Goal: Information Seeking & Learning: Learn about a topic

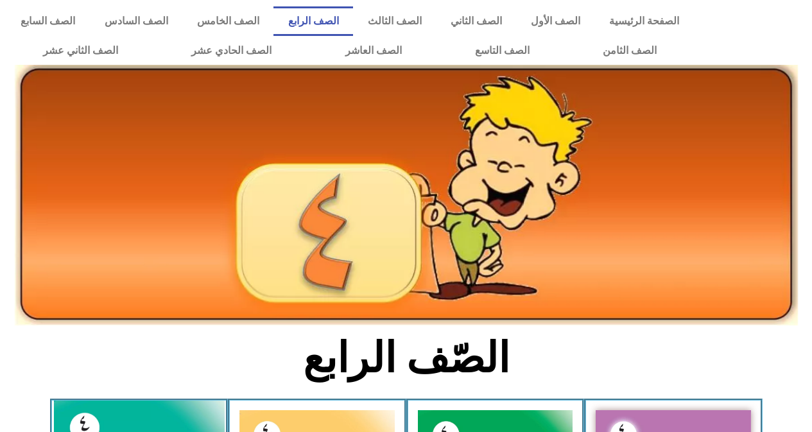
scroll to position [385, 0]
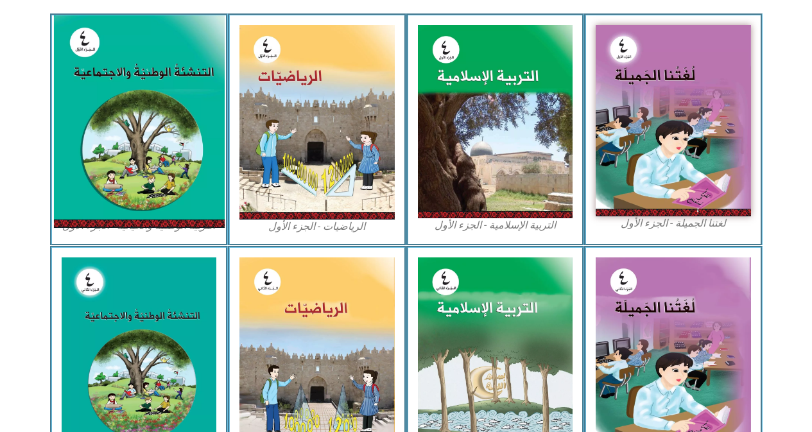
click at [97, 101] on img at bounding box center [138, 121] width 171 height 212
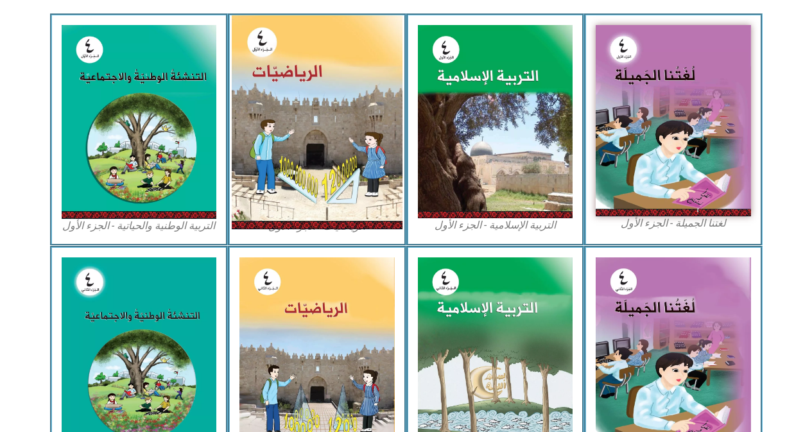
click at [246, 87] on img at bounding box center [317, 122] width 171 height 214
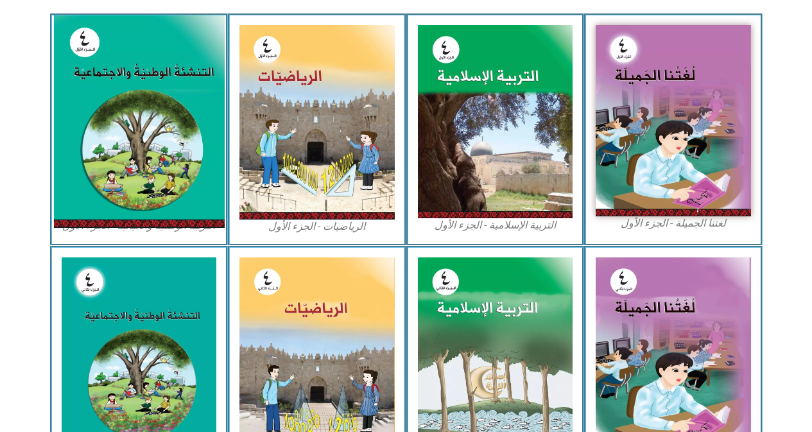
click at [132, 141] on img at bounding box center [138, 121] width 171 height 212
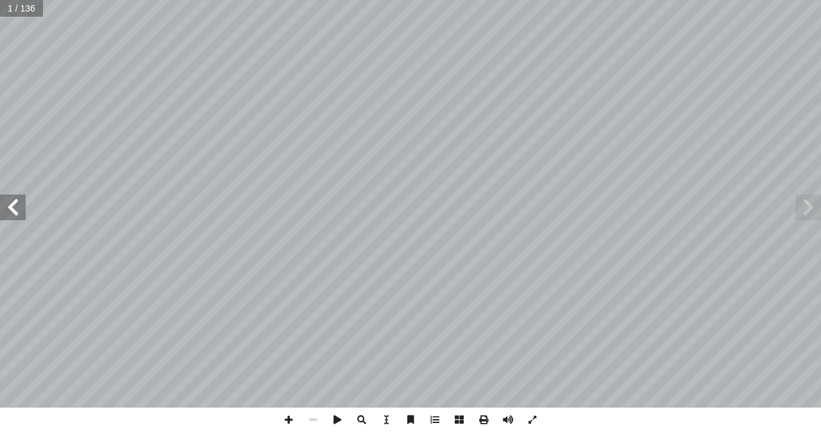
click at [11, 15] on input "text" at bounding box center [21, 8] width 43 height 17
type input "**"
click at [19, 203] on span at bounding box center [13, 207] width 26 height 26
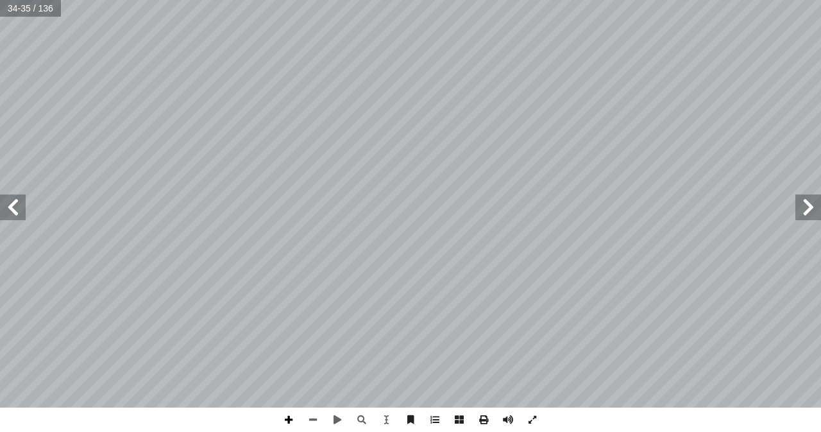
click at [291, 418] on span at bounding box center [288, 419] width 24 height 24
click at [304, 423] on span at bounding box center [313, 419] width 24 height 24
click at [23, 205] on span at bounding box center [13, 207] width 26 height 26
click at [6, 205] on span at bounding box center [13, 207] width 26 height 26
click at [313, 414] on span at bounding box center [313, 419] width 24 height 24
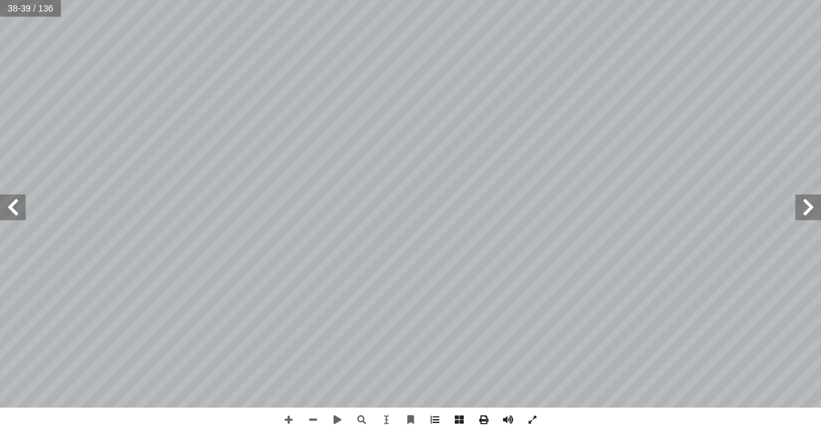
click at [20, 203] on span at bounding box center [13, 207] width 26 height 26
